Goal: Complete application form

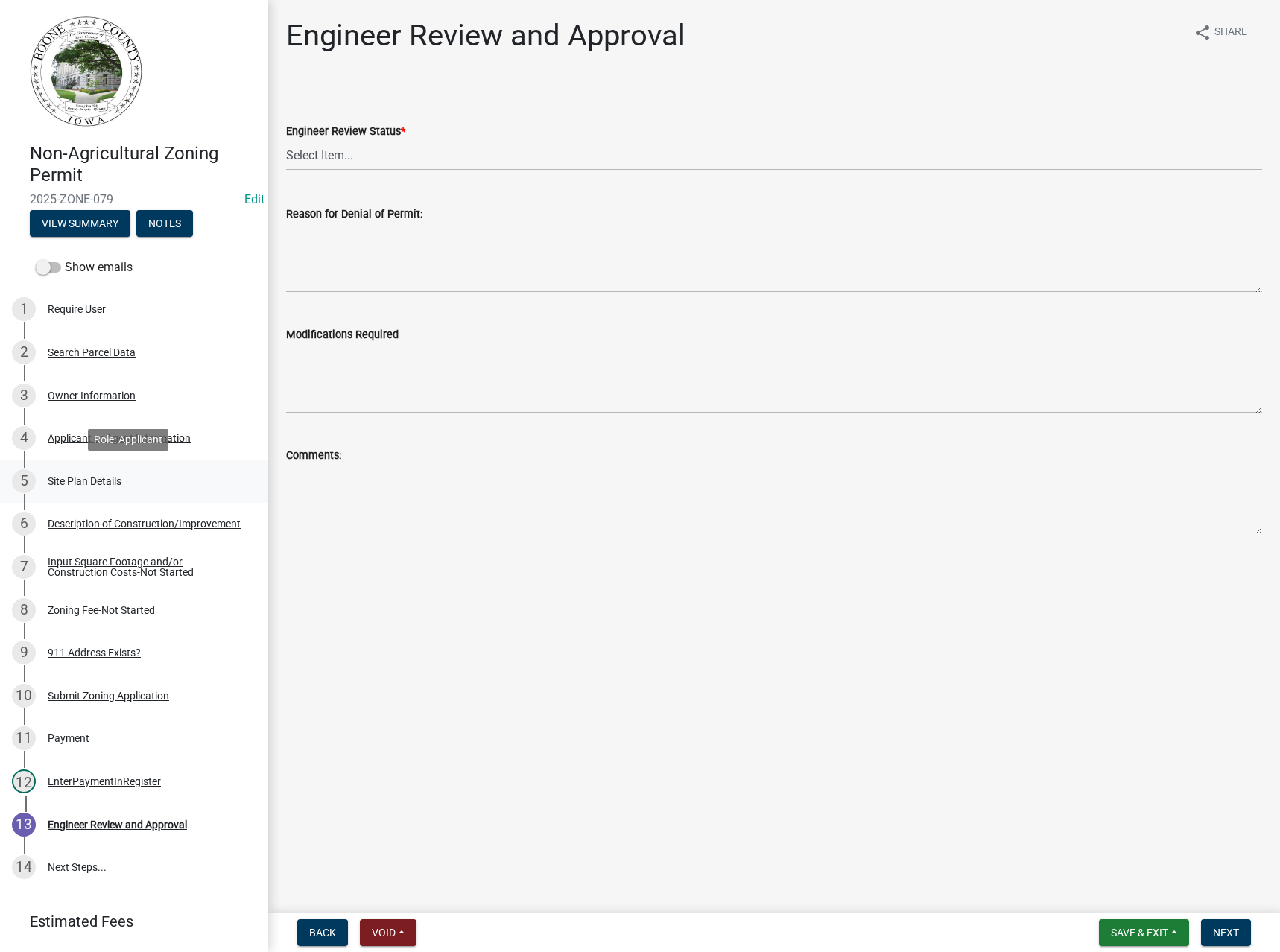
click at [96, 480] on div "Site Plan Details" at bounding box center [85, 481] width 74 height 10
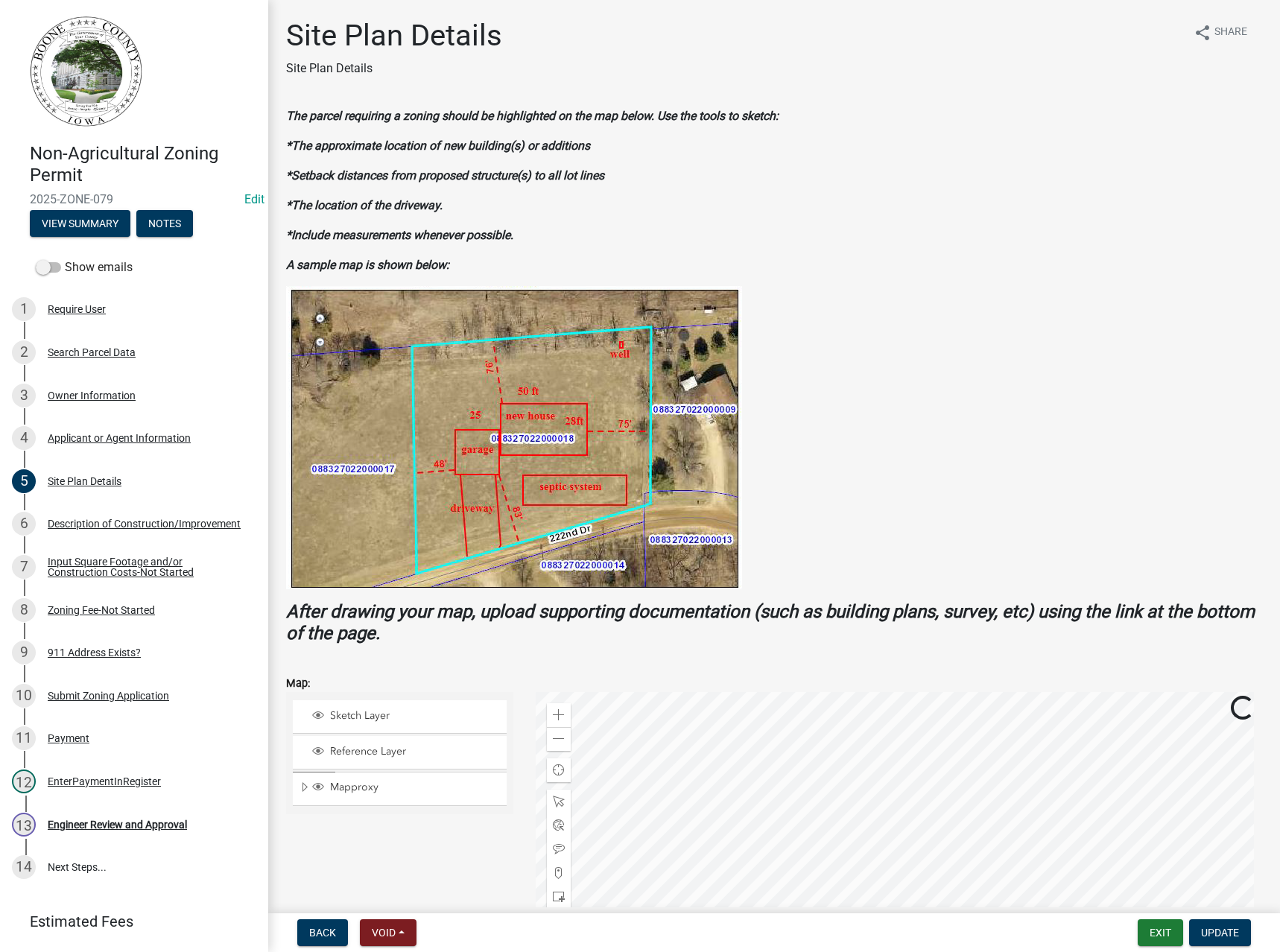
scroll to position [339, 0]
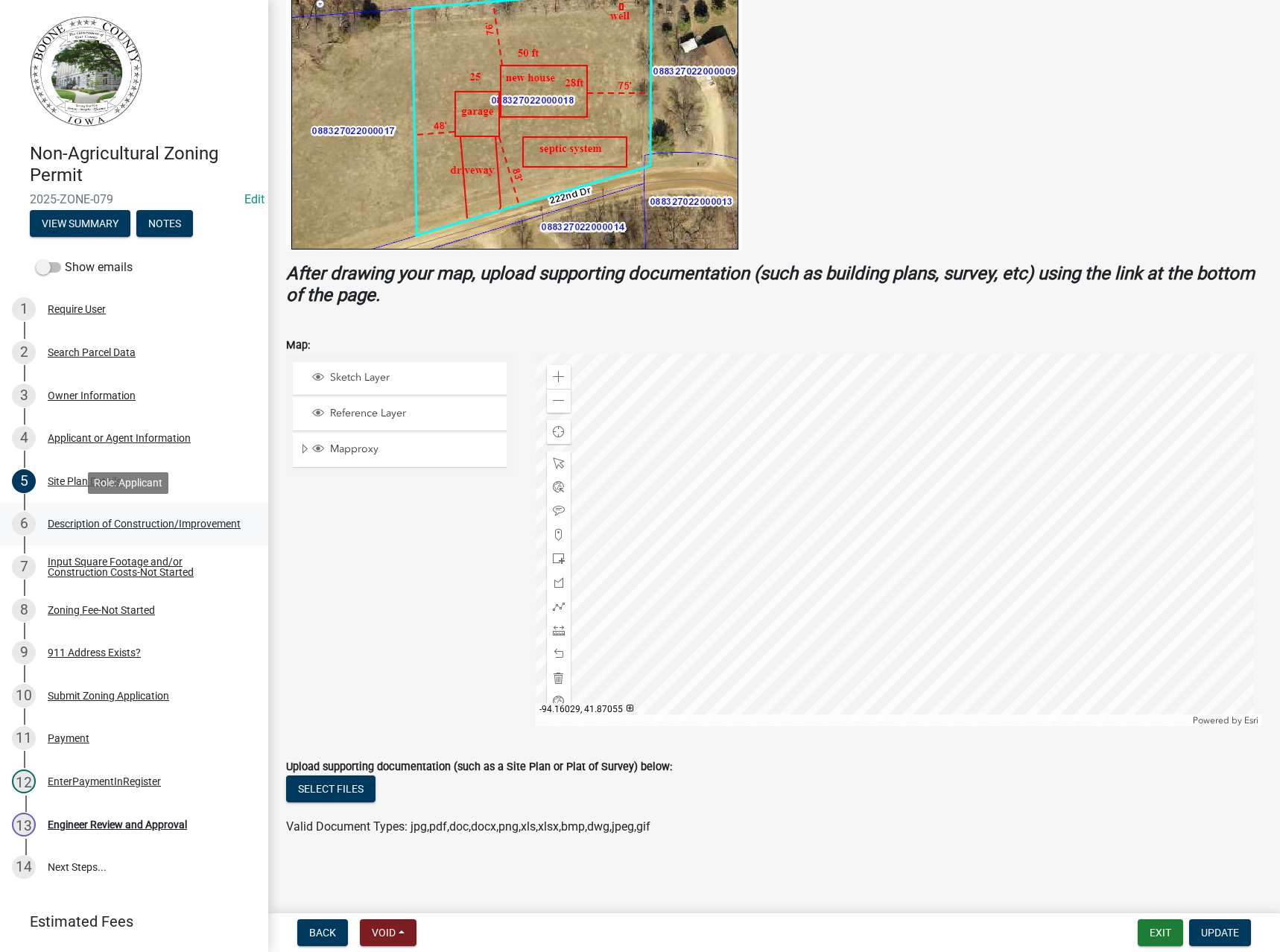
click at [92, 525] on div "Description of Construction/Improvement" at bounding box center [144, 524] width 193 height 10
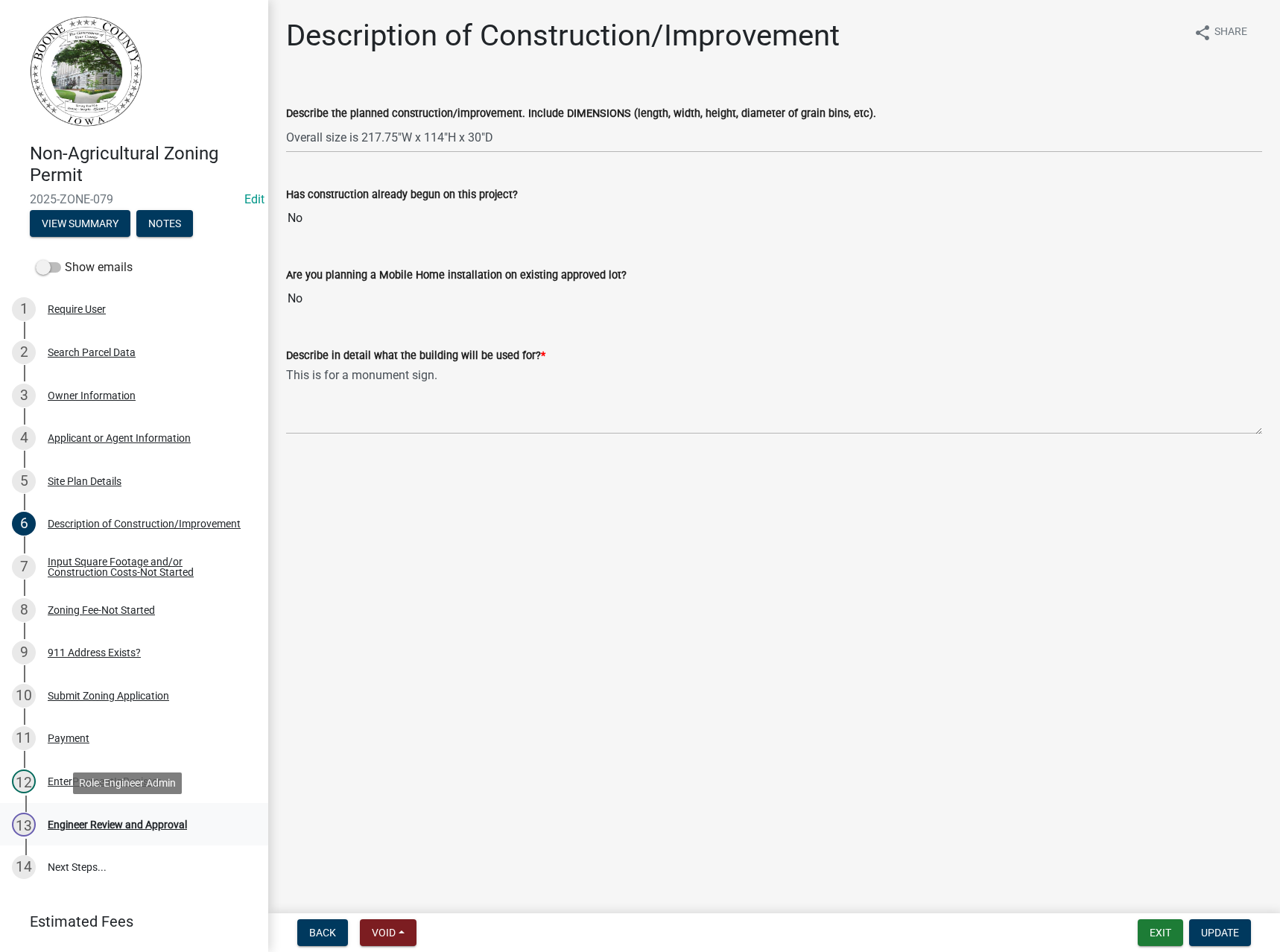
click at [89, 829] on div "Engineer Review and Approval" at bounding box center [117, 825] width 139 height 10
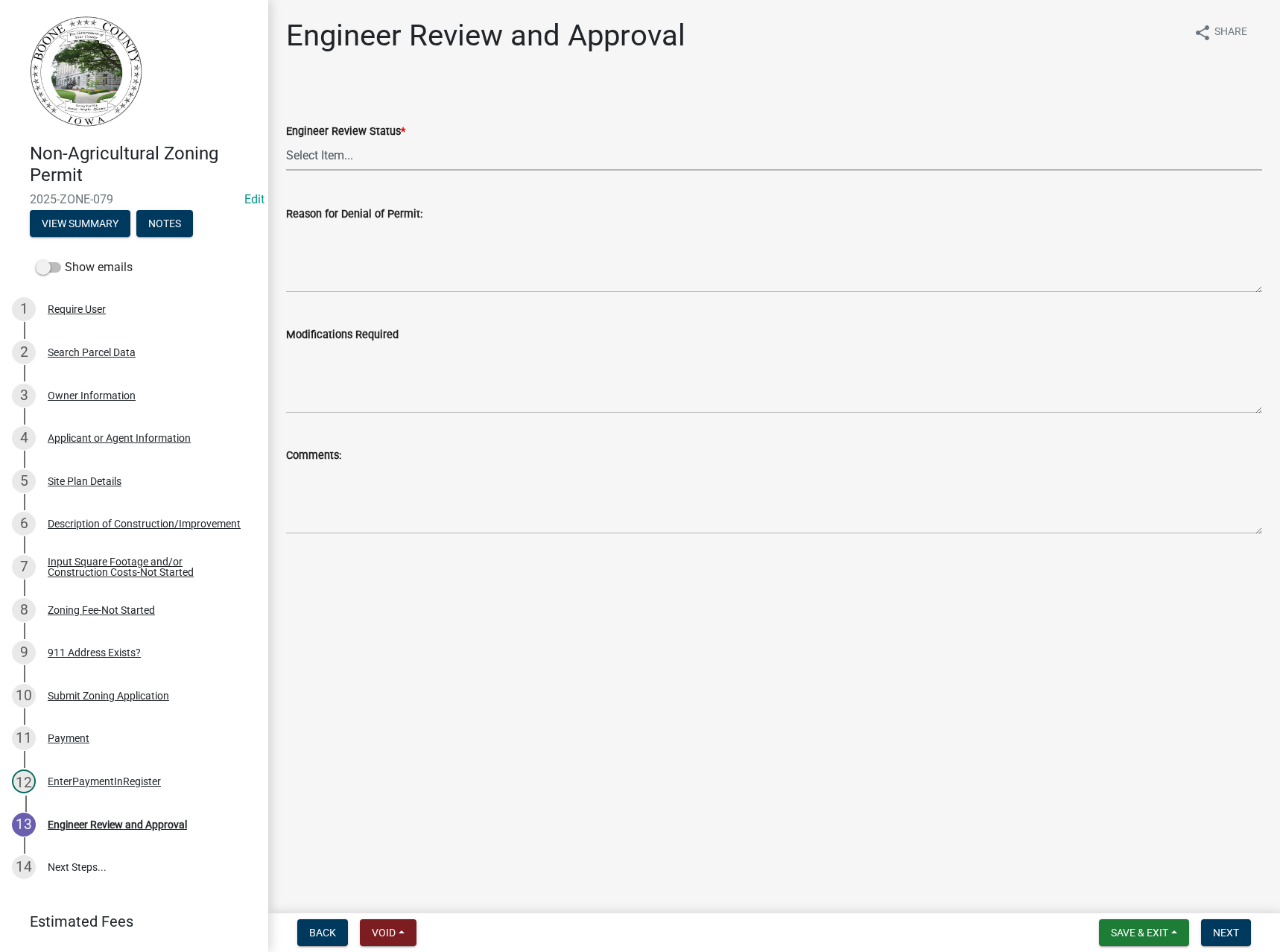
click at [319, 153] on select "Select Item... Clear of Floodplain and County Tile Location rejected by Enginee…" at bounding box center [774, 155] width 977 height 30
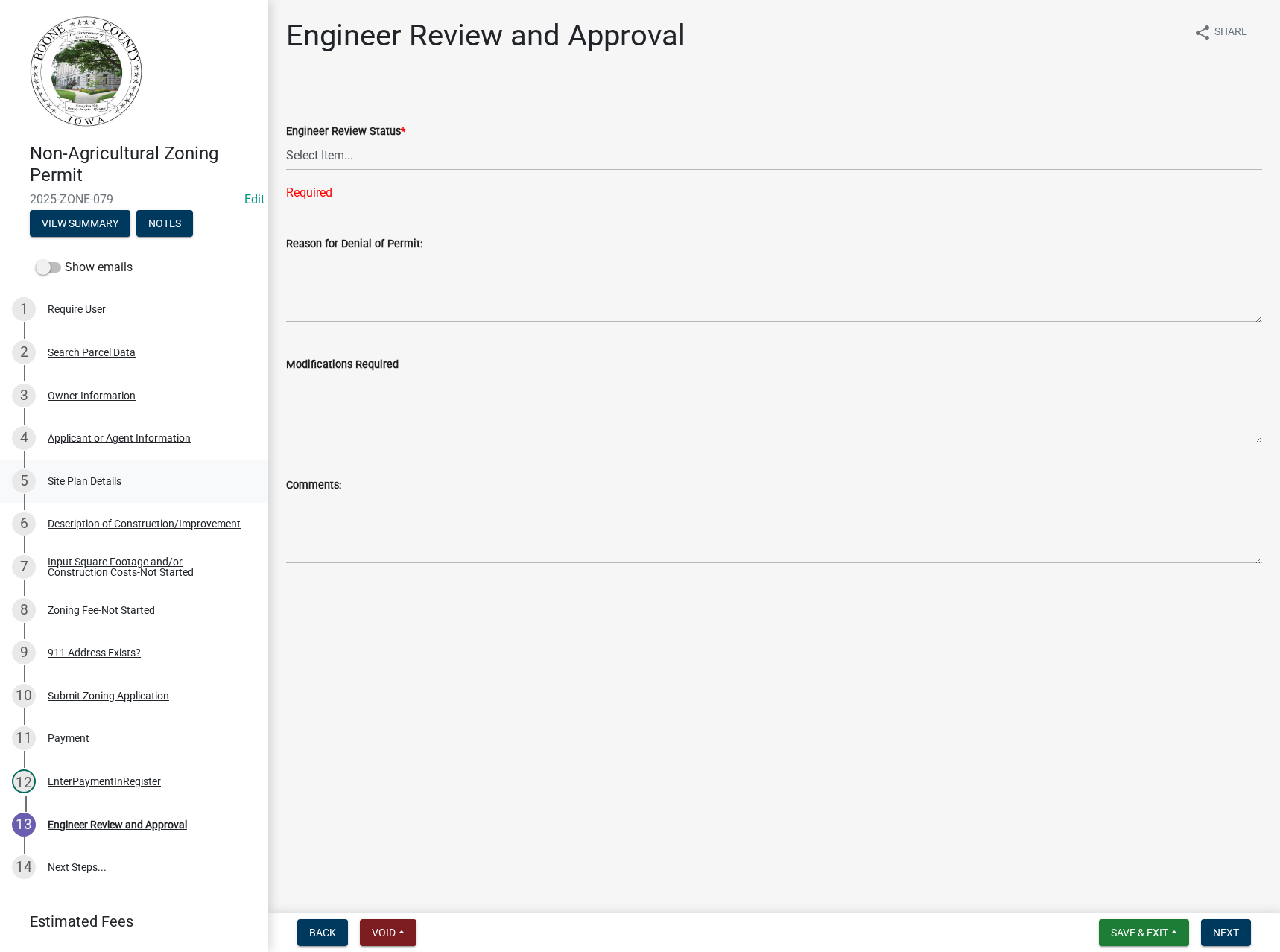
click at [76, 482] on div "Site Plan Details" at bounding box center [85, 481] width 74 height 10
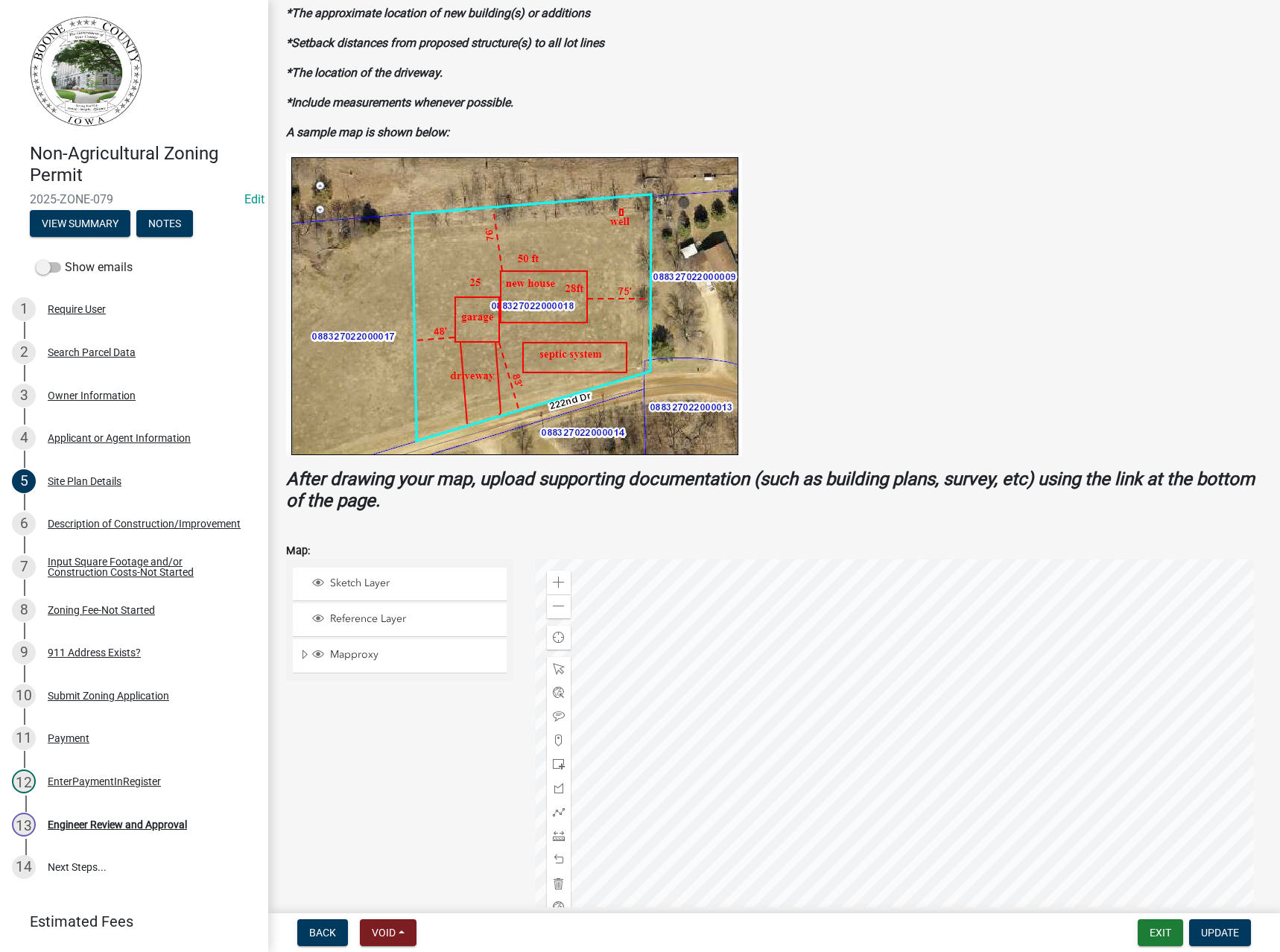
scroll to position [339, 0]
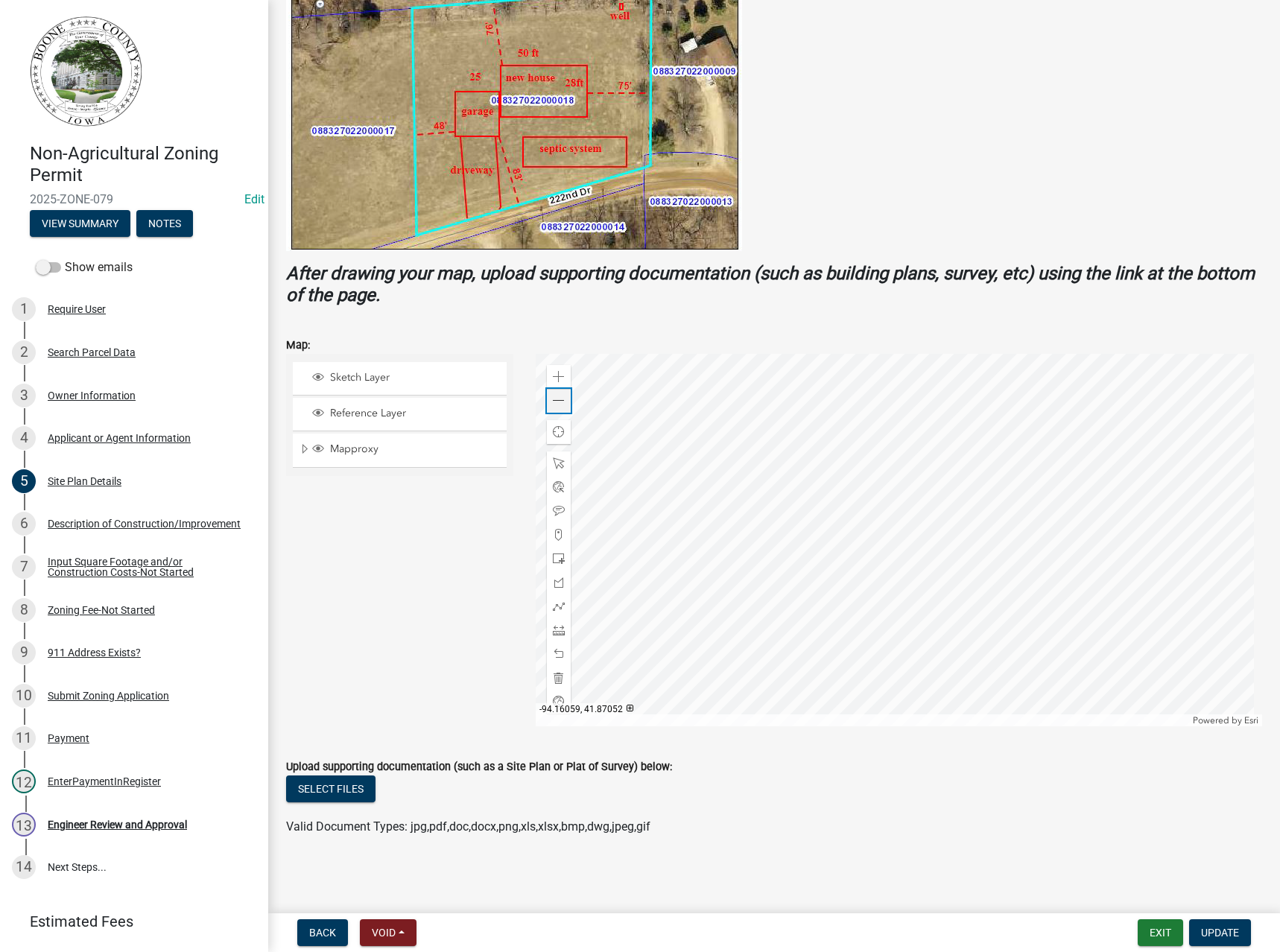
click at [557, 406] on span at bounding box center [559, 401] width 12 height 12
click at [300, 451] on span "Expand" at bounding box center [304, 449] width 12 height 14
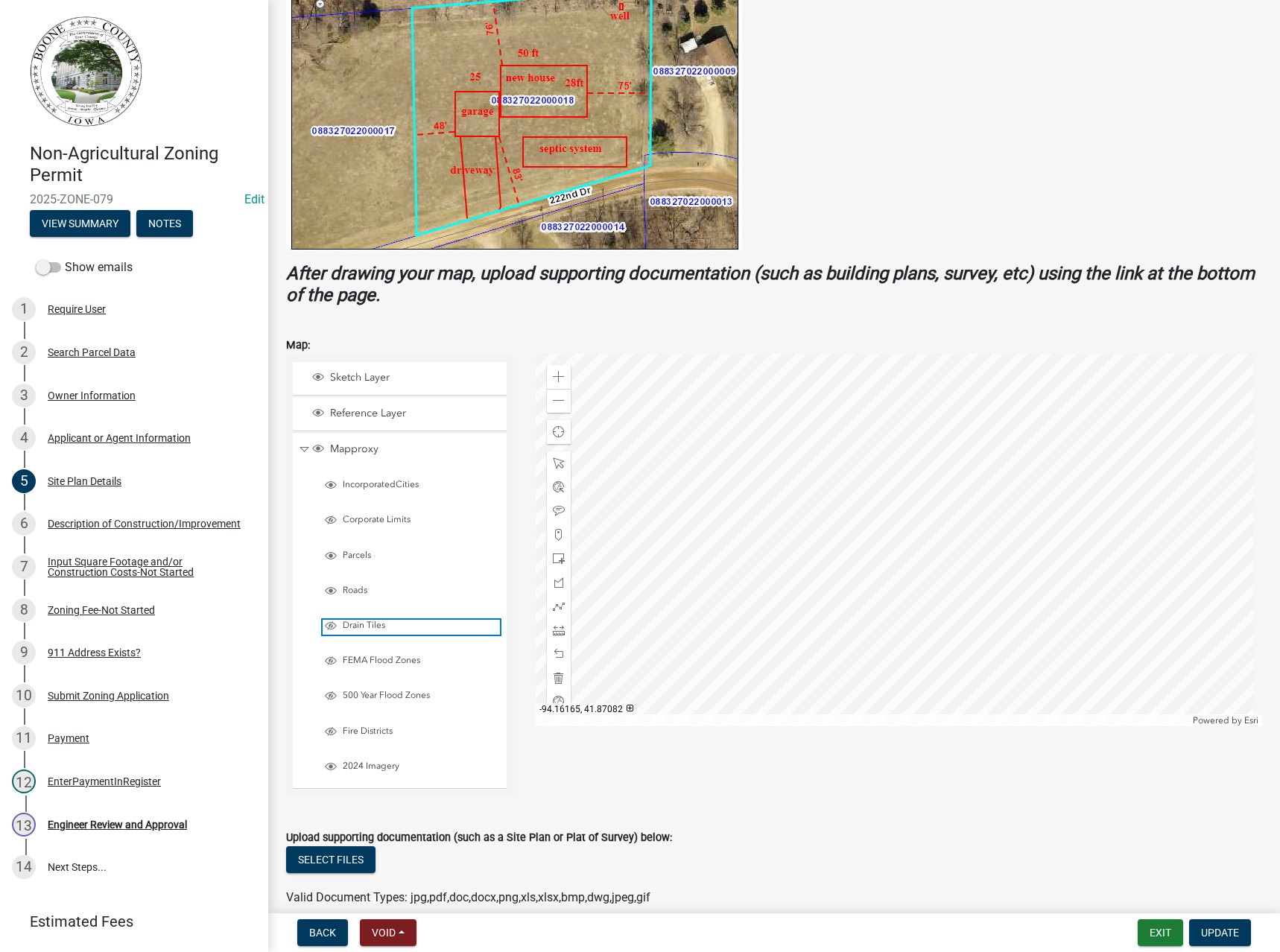
click at [371, 620] on span "Drain Tiles" at bounding box center [419, 626] width 161 height 12
click at [365, 660] on span "FEMA Flood Zones" at bounding box center [419, 660] width 161 height 12
click at [367, 693] on span "500 Year Flood Zones" at bounding box center [419, 696] width 161 height 12
click at [124, 824] on div "Engineer Review and Approval" at bounding box center [117, 825] width 139 height 10
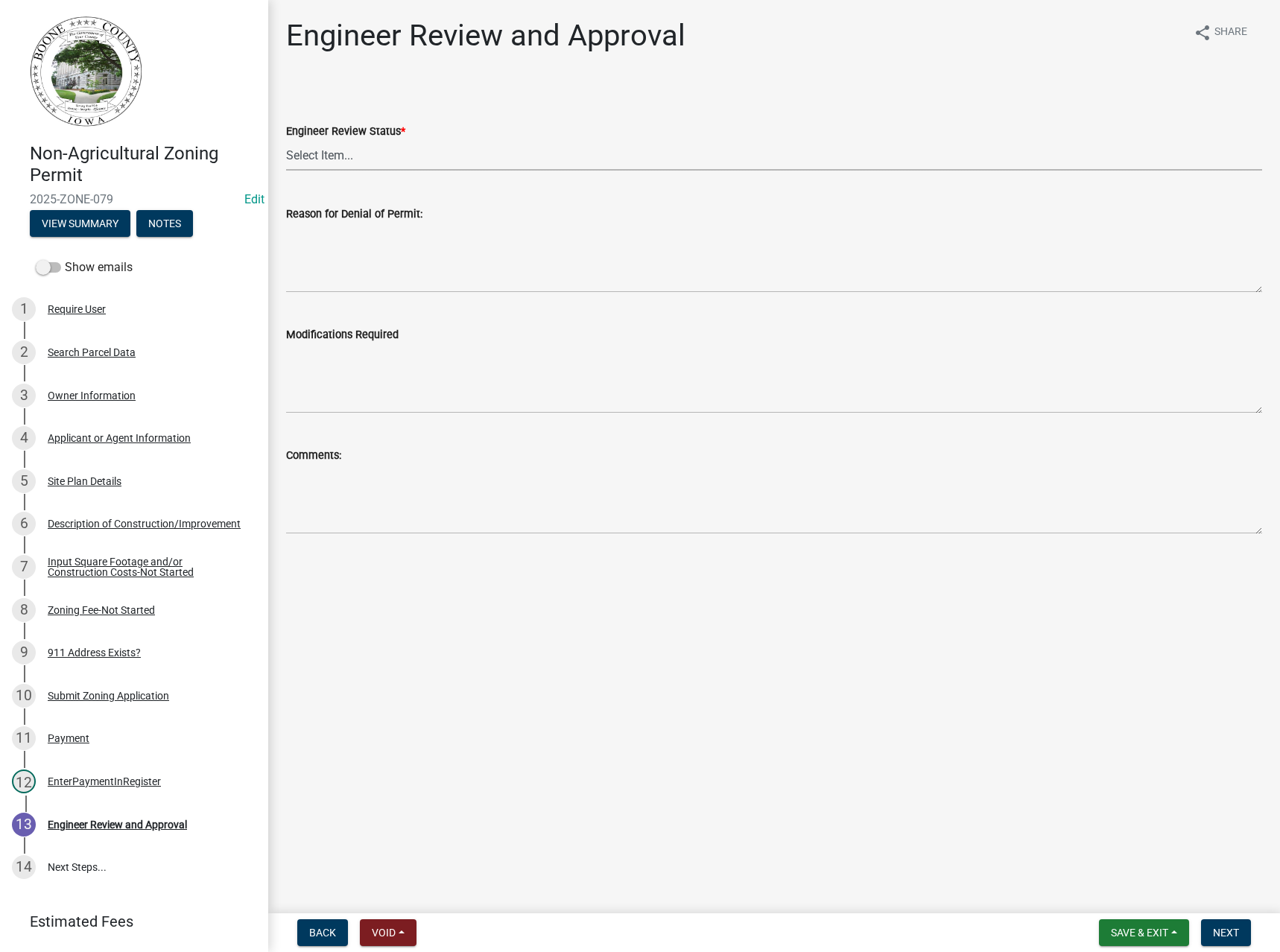
click at [350, 164] on select "Select Item... Clear of Floodplain and County Tile Location rejected by Enginee…" at bounding box center [774, 155] width 977 height 30
click at [286, 140] on select "Select Item... Clear of Floodplain and County Tile Location rejected by Enginee…" at bounding box center [774, 155] width 977 height 30
select select "3fbde904-da37-4207-833b-53754720f33d"
click at [1226, 925] on button "Next" at bounding box center [1226, 933] width 50 height 27
